Goal: Task Accomplishment & Management: Manage account settings

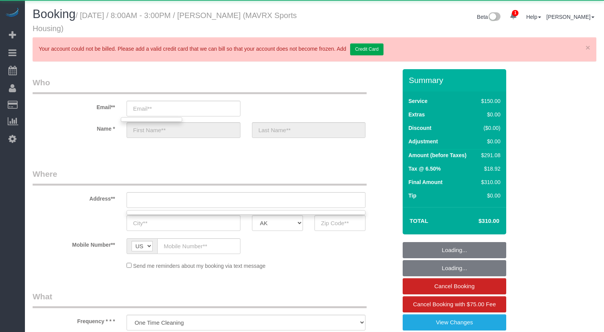
select select "117"
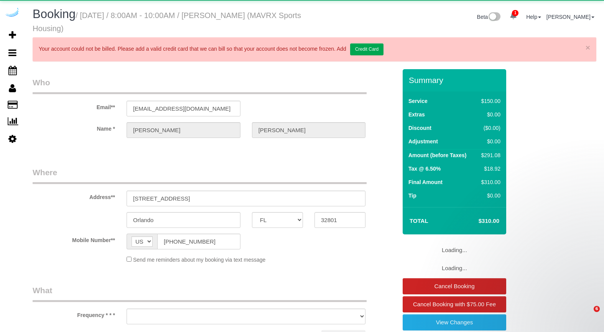
select select "FL"
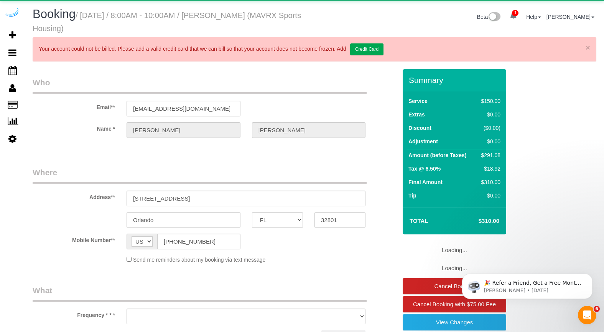
select select "object:5107"
select select "117"
select select "number:9"
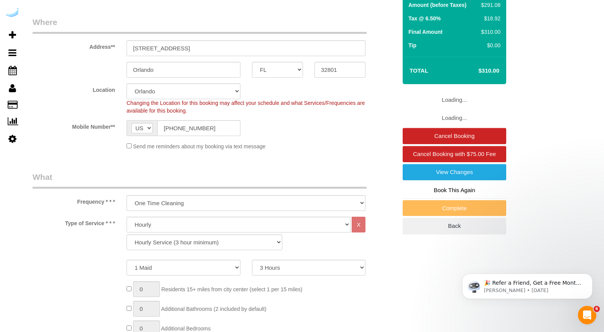
select select "object:5337"
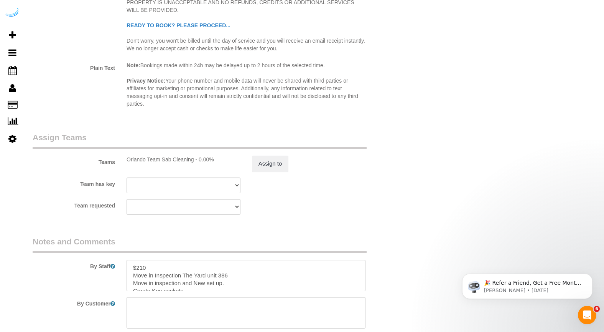
scroll to position [1266, 0]
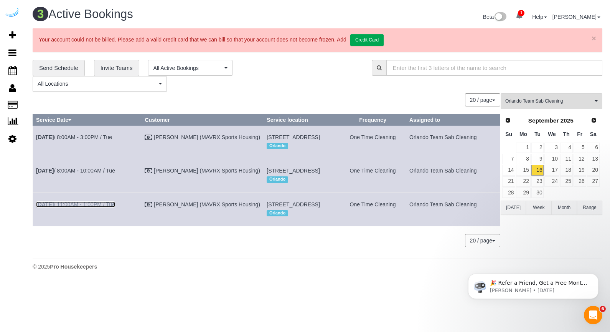
click at [98, 207] on link "Sep 16th / 11:00AM - 1:00PM / Tue" at bounding box center [75, 204] width 79 height 6
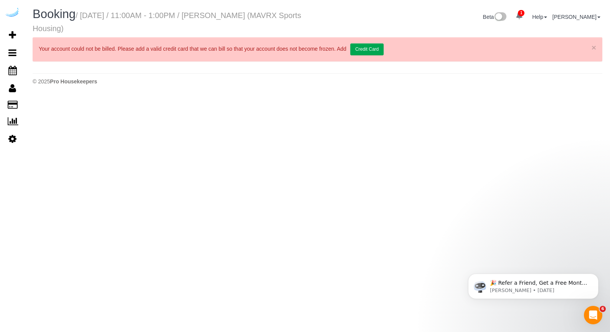
select select "FL"
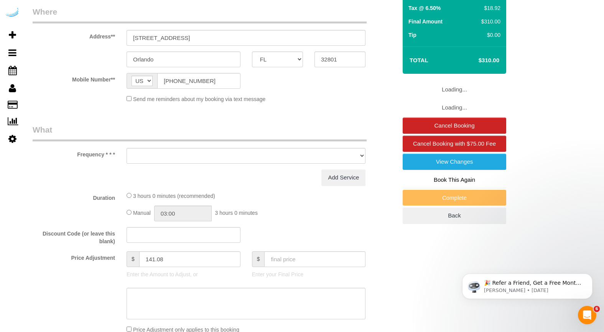
select select "object:5888"
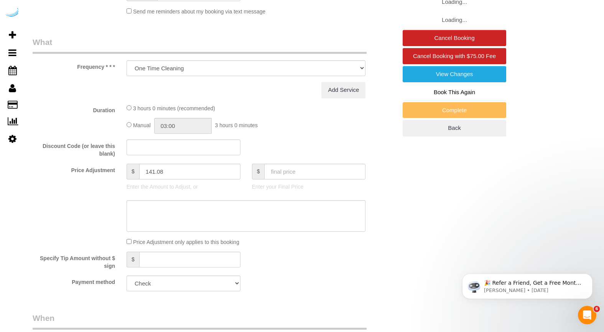
select select "number:9"
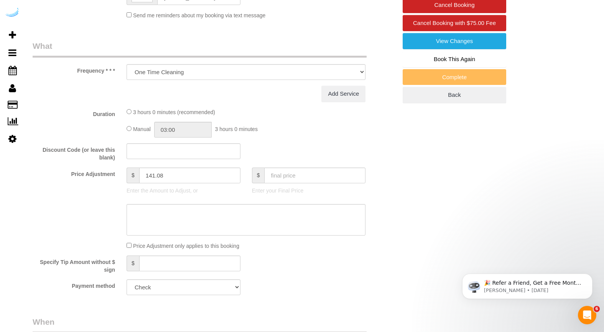
select select "117"
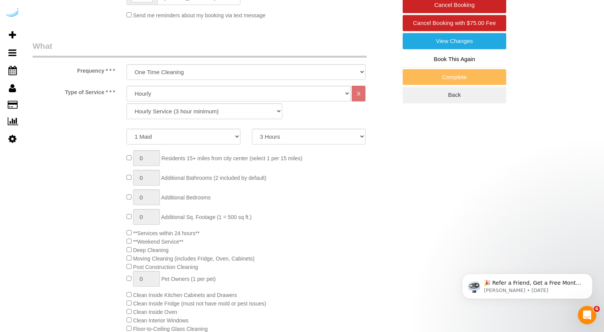
select select "object:6164"
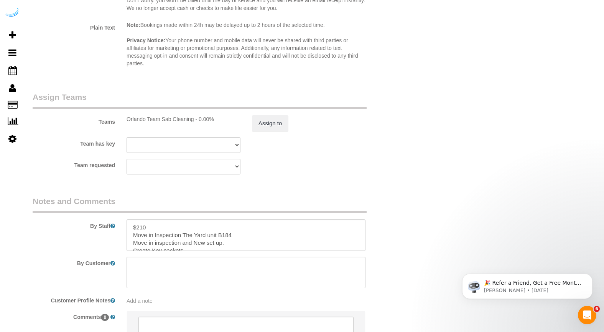
scroll to position [1375, 0]
